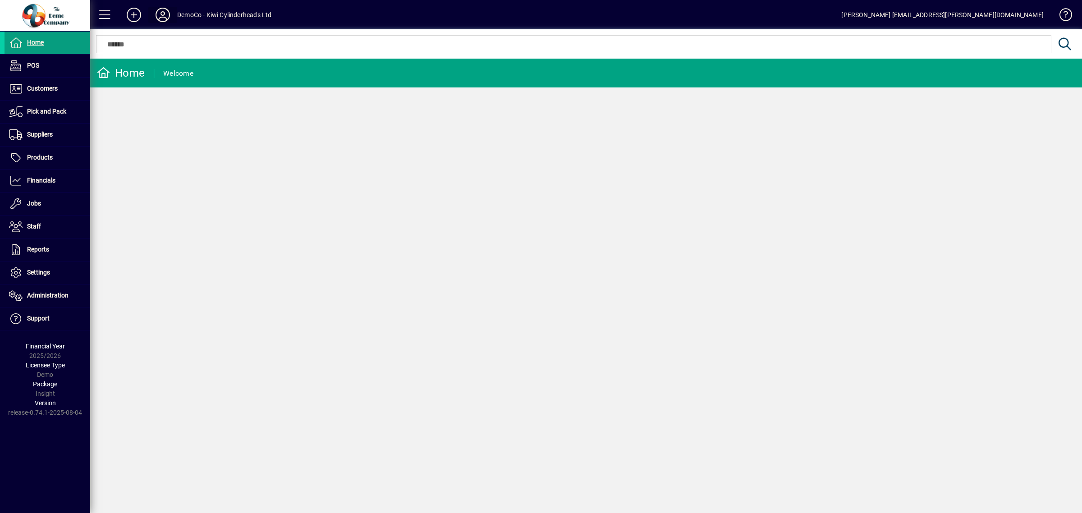
click at [167, 13] on icon at bounding box center [163, 15] width 18 height 14
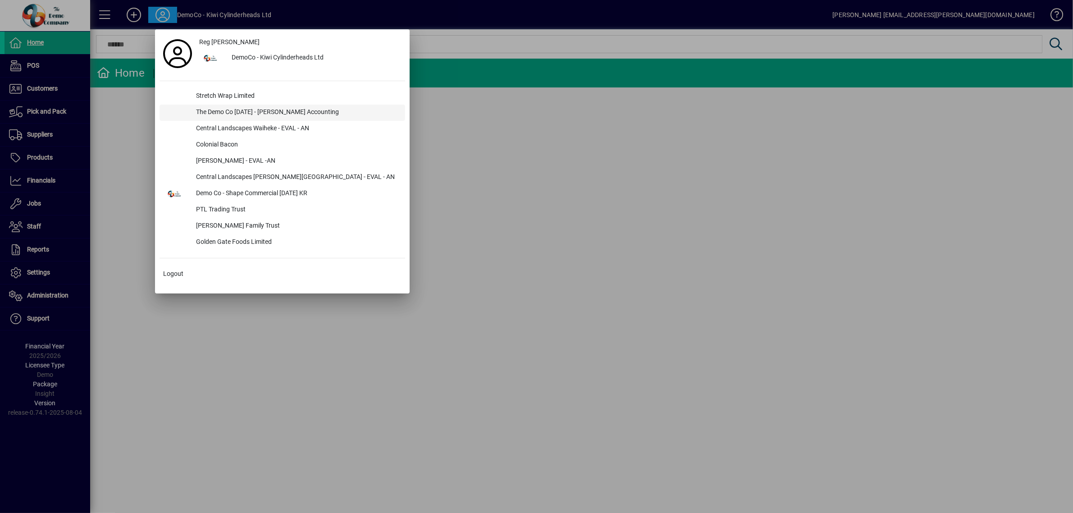
click at [236, 109] on div "The Demo Co Oct 2024 - Duncan Accounting" at bounding box center [297, 113] width 216 height 16
